Goal: Register for event/course

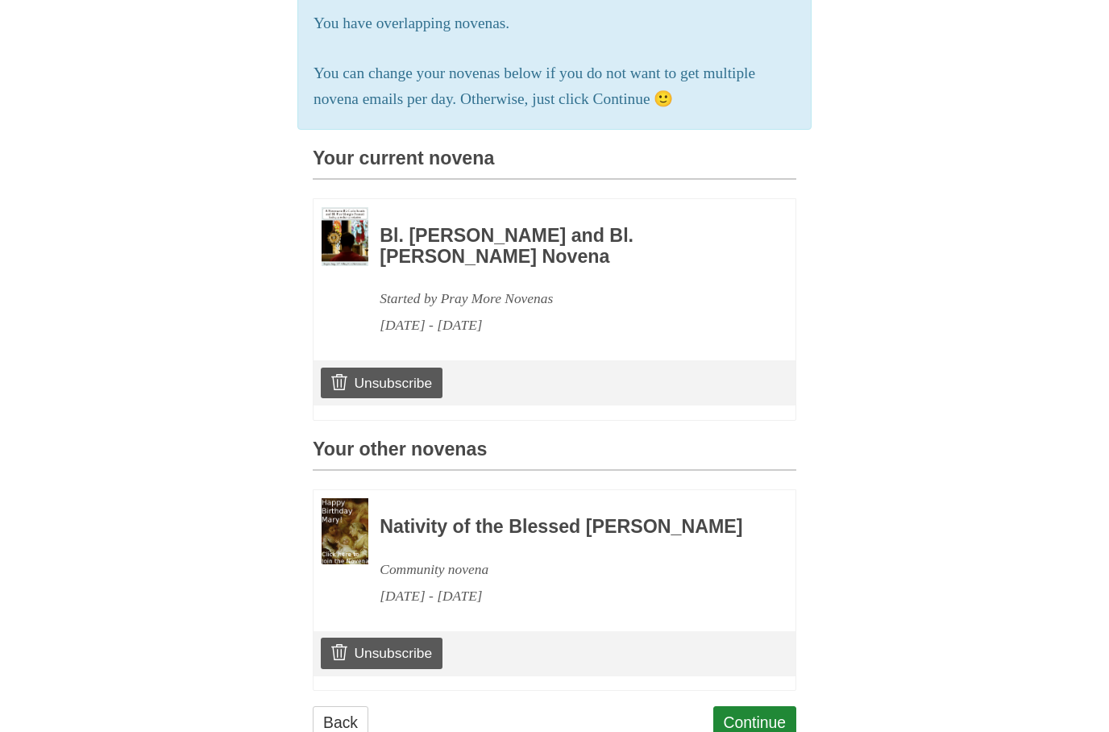
scroll to position [285, 0]
click at [762, 731] on link "Continue" at bounding box center [755, 723] width 84 height 33
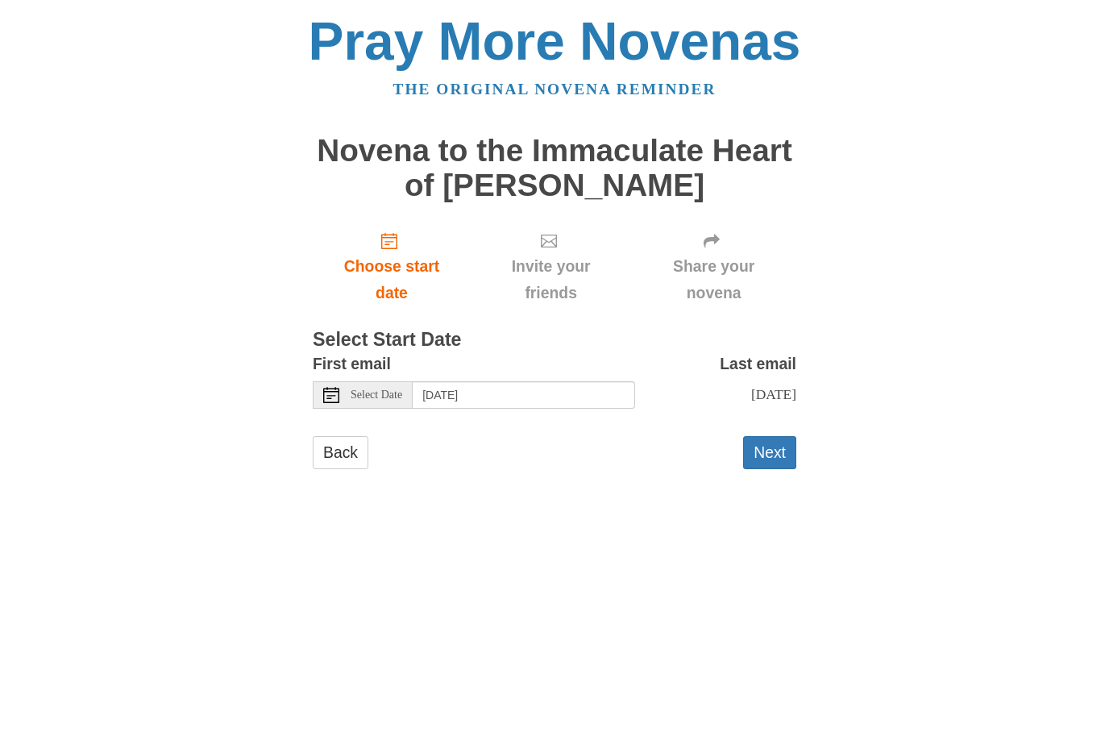
click at [389, 394] on span "Select Date" at bounding box center [377, 394] width 52 height 11
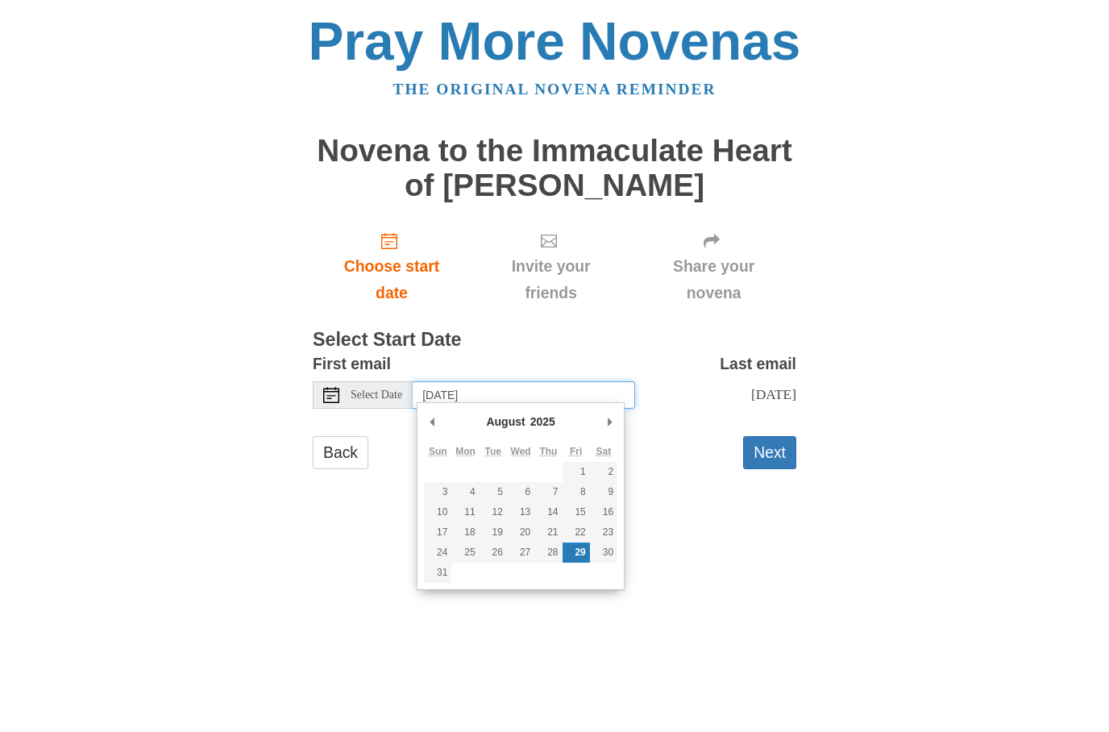
type input "Saturday, August 30th"
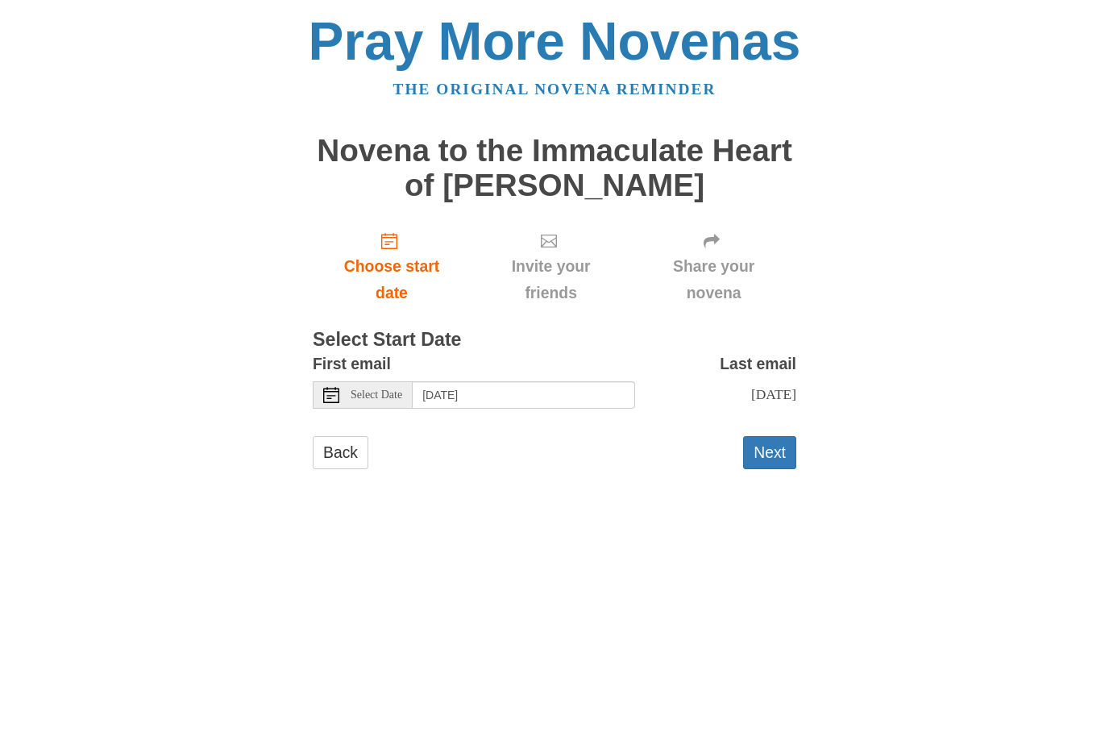
click at [773, 452] on button "Next" at bounding box center [769, 452] width 53 height 33
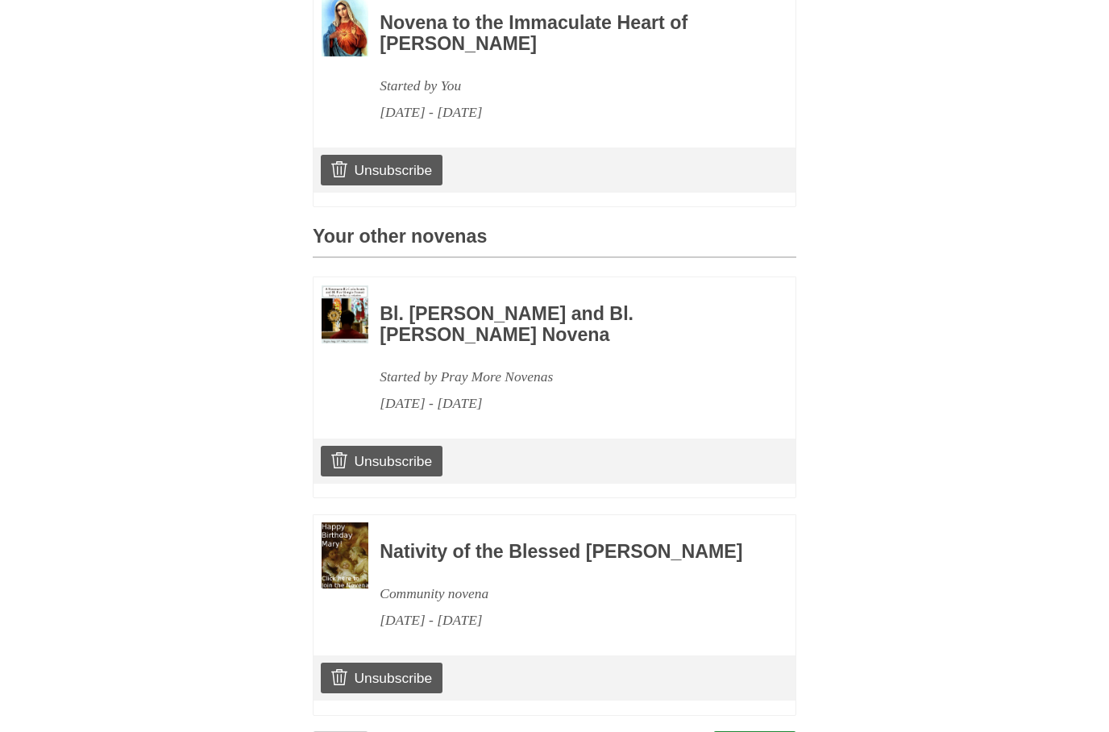
scroll to position [548, 0]
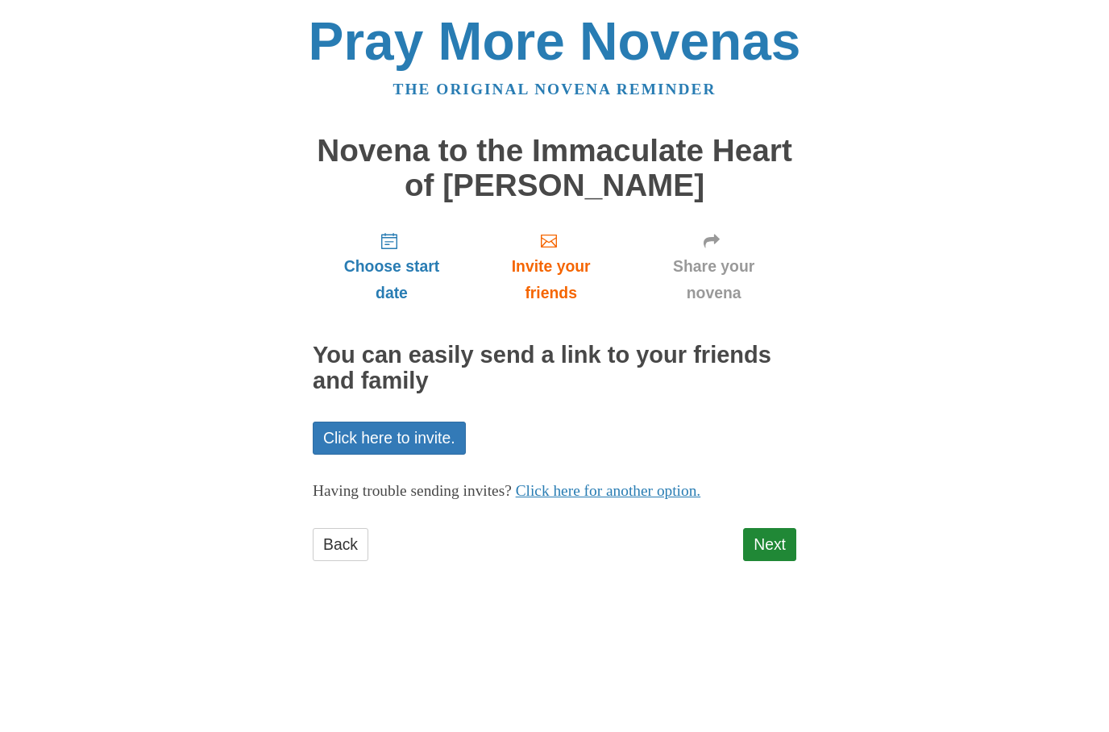
click at [777, 546] on link "Next" at bounding box center [769, 544] width 53 height 33
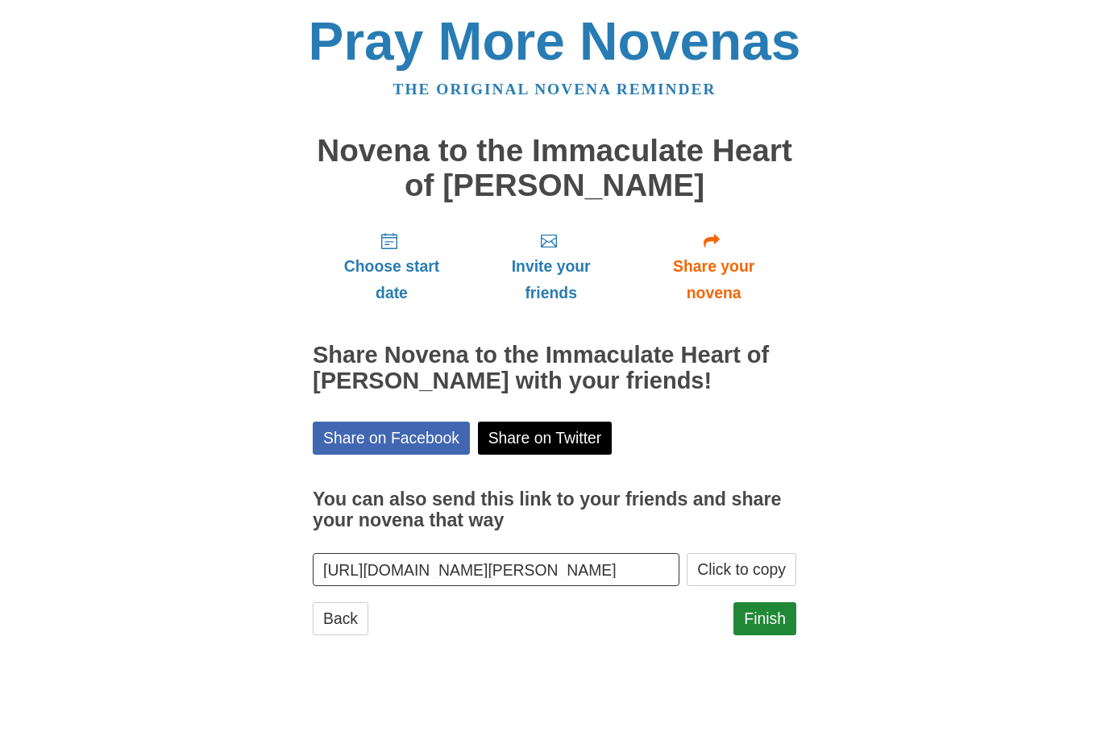
click at [767, 608] on link "Finish" at bounding box center [764, 618] width 63 height 33
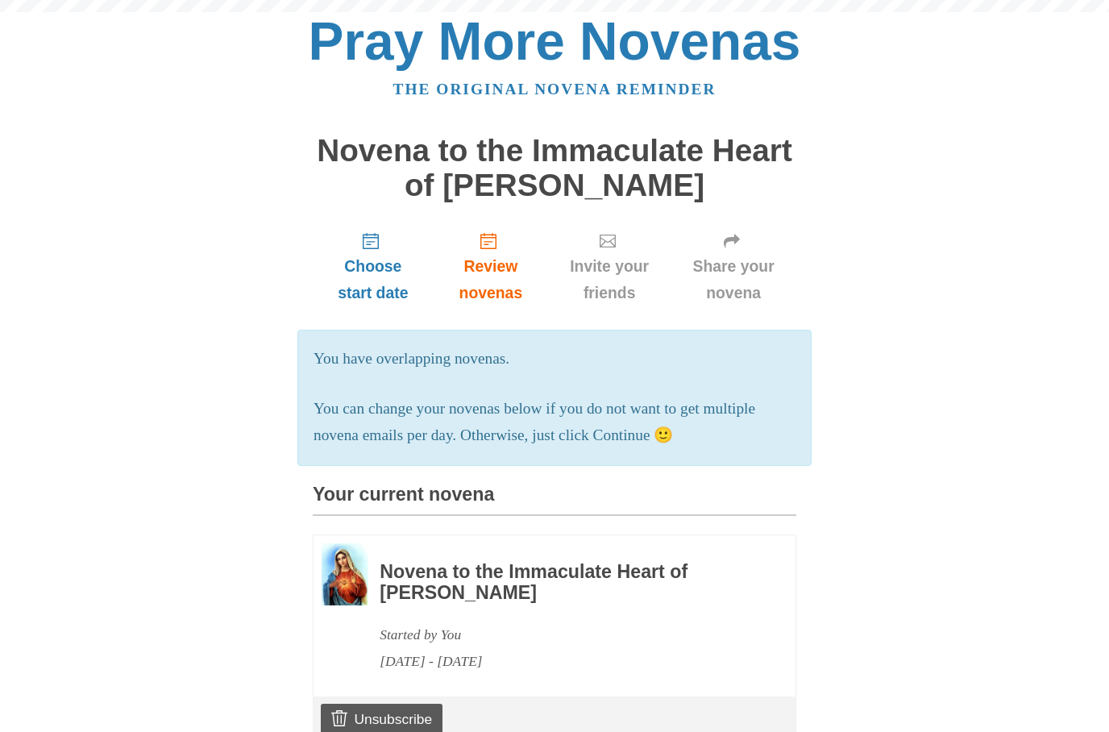
scroll to position [613, 0]
